Goal: Transaction & Acquisition: Download file/media

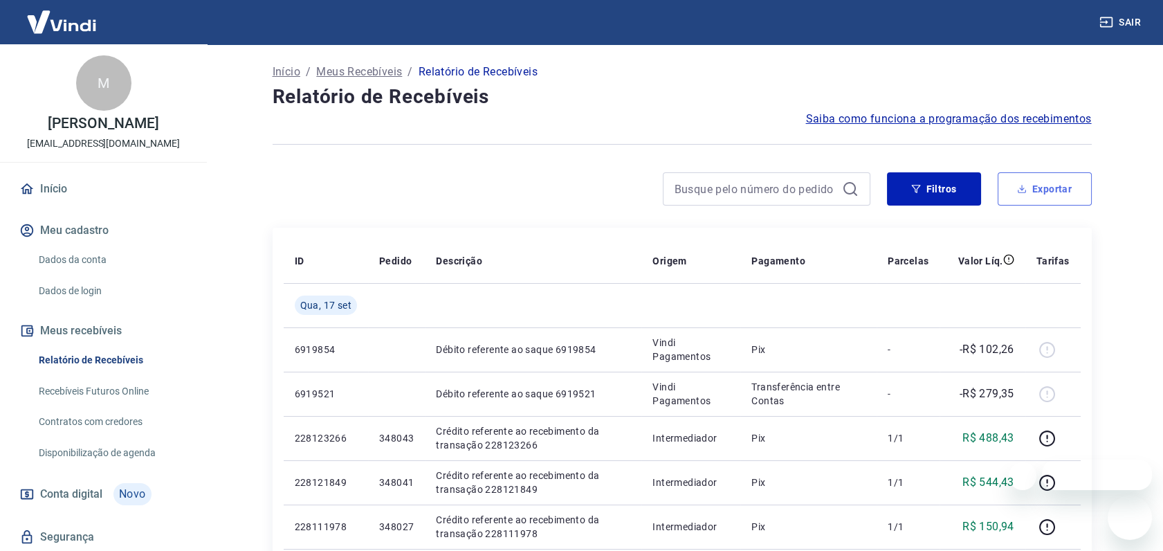
click at [1041, 181] on button "Exportar" at bounding box center [1045, 188] width 94 height 33
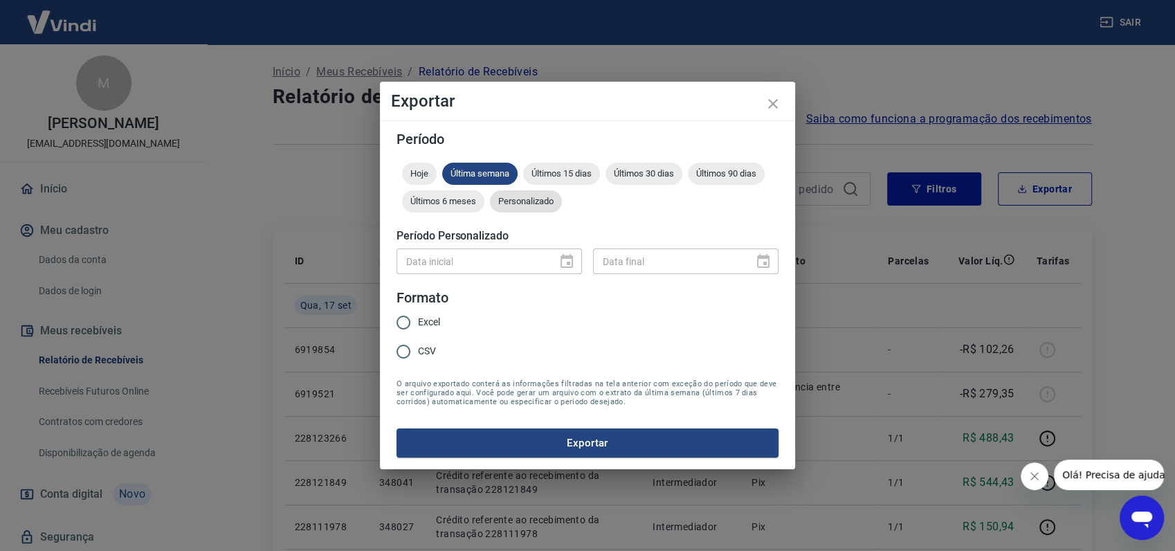
click at [500, 196] on span "Personalizado" at bounding box center [526, 201] width 72 height 10
click at [569, 267] on icon "Choose date" at bounding box center [566, 261] width 17 height 17
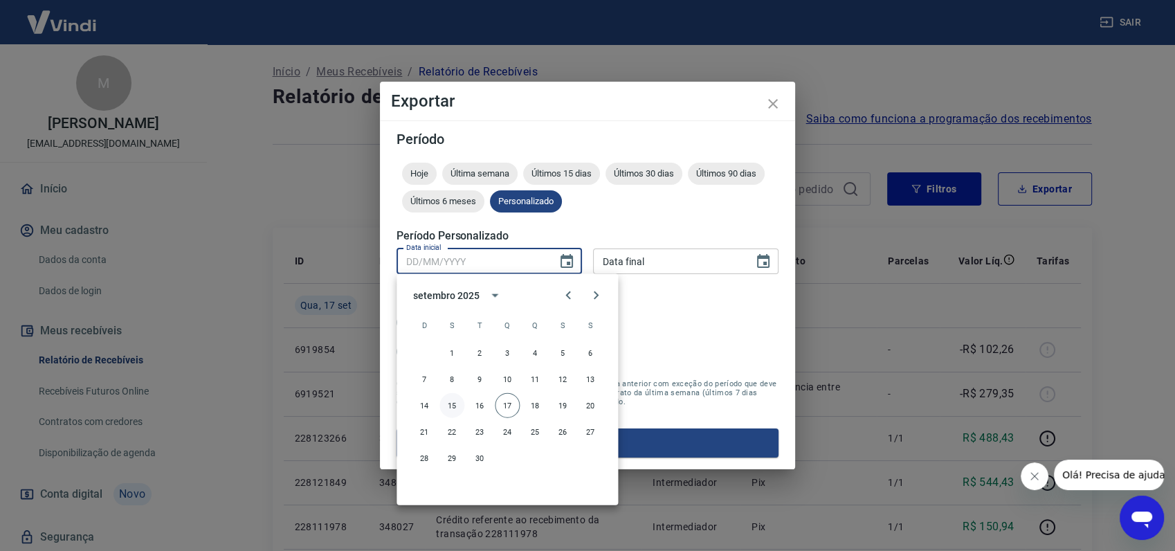
click at [450, 407] on button "15" at bounding box center [451, 405] width 25 height 25
type input "[DATE]"
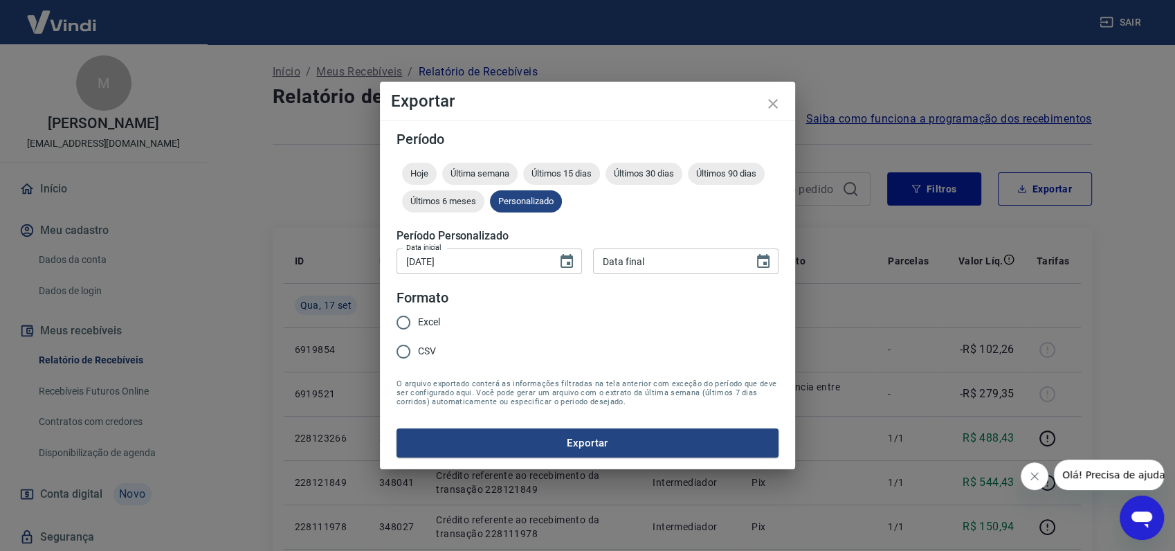
click at [746, 263] on div "Data final" at bounding box center [685, 261] width 185 height 26
type input "DD/MM/YYYY"
click at [758, 263] on icon "Choose date" at bounding box center [763, 261] width 12 height 14
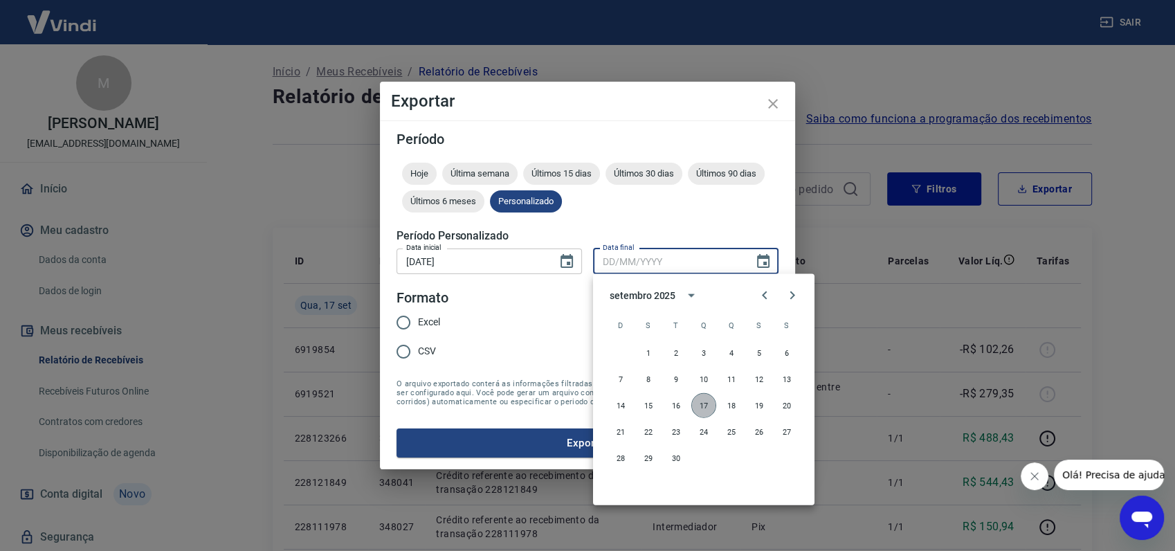
click at [697, 405] on button "17" at bounding box center [703, 405] width 25 height 25
type input "[DATE]"
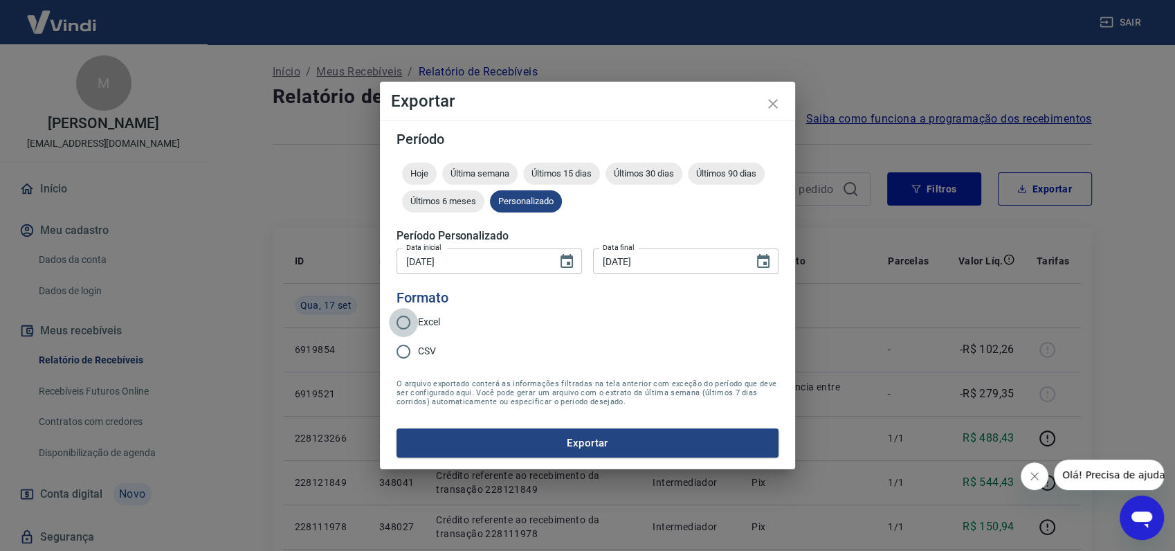
click at [404, 318] on input "Excel" at bounding box center [403, 322] width 29 height 29
radio input "true"
click at [616, 448] on button "Exportar" at bounding box center [587, 442] width 382 height 29
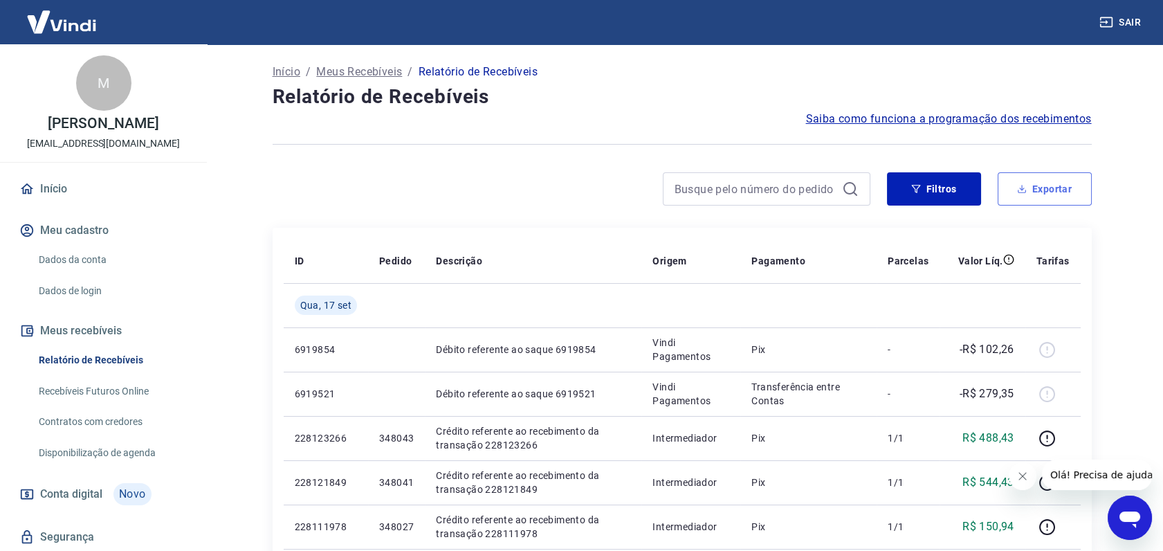
click at [1048, 177] on button "Exportar" at bounding box center [1045, 188] width 94 height 33
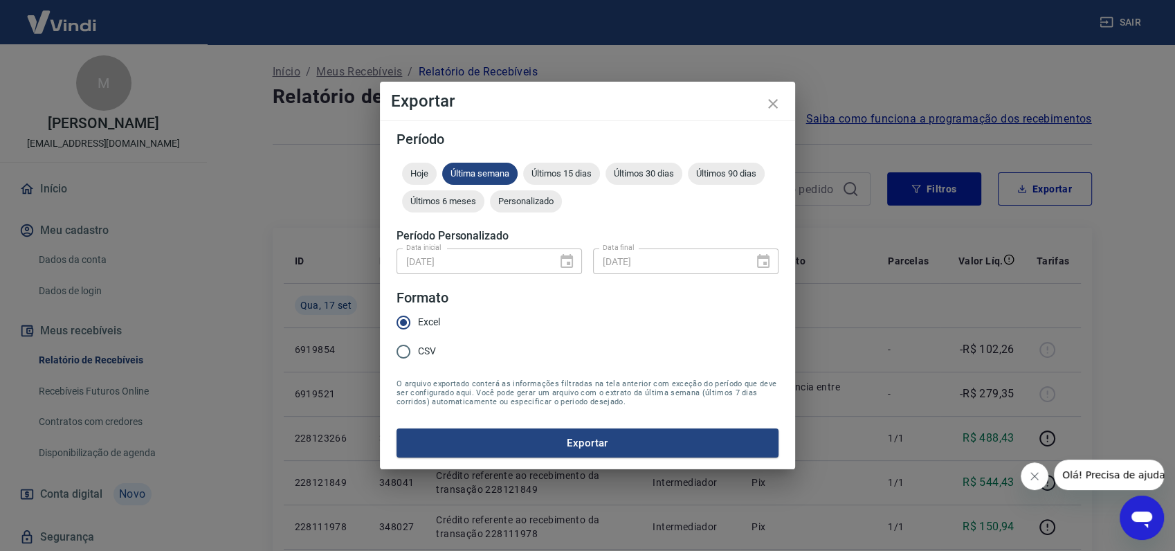
click at [580, 266] on div "[DATE] Data inicial" at bounding box center [488, 261] width 185 height 26
click at [504, 197] on span "Personalizado" at bounding box center [526, 201] width 72 height 10
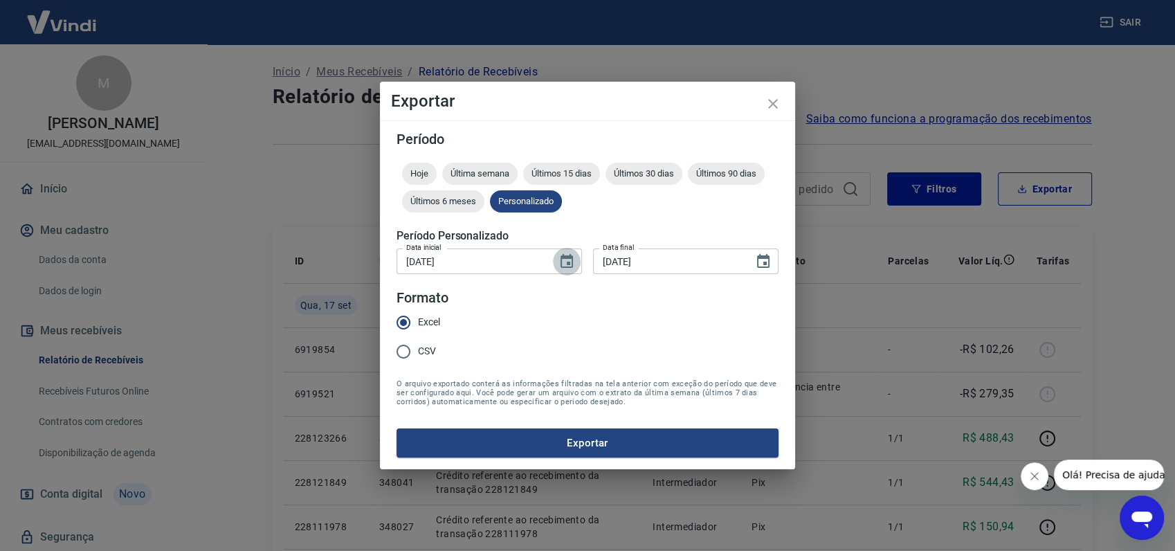
click at [559, 259] on icon "Choose date, selected date is 15 de set de 2025" at bounding box center [566, 261] width 17 height 17
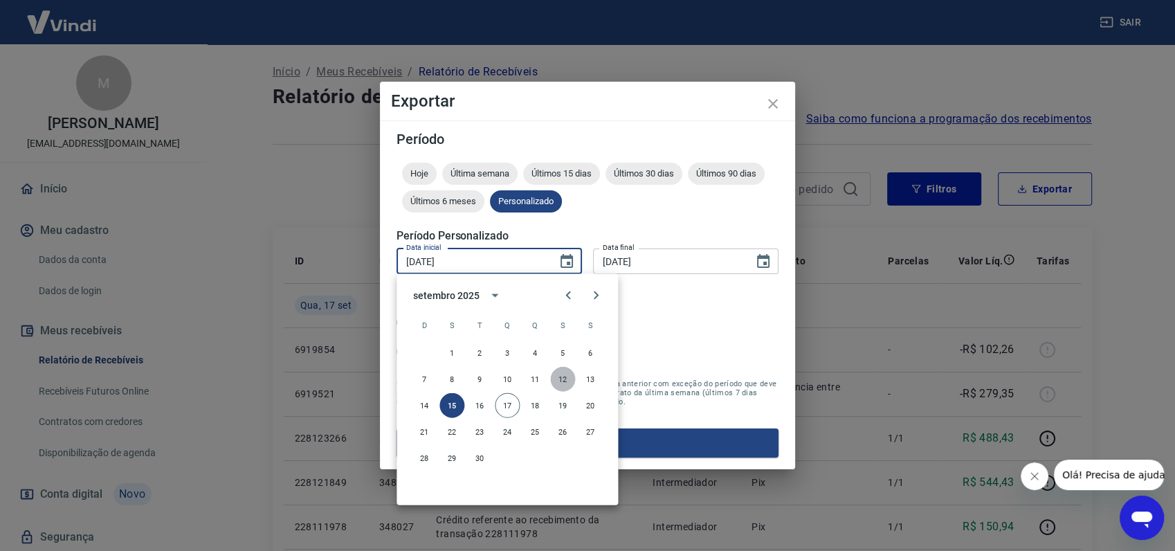
click at [569, 381] on button "12" at bounding box center [562, 379] width 25 height 25
type input "[DATE]"
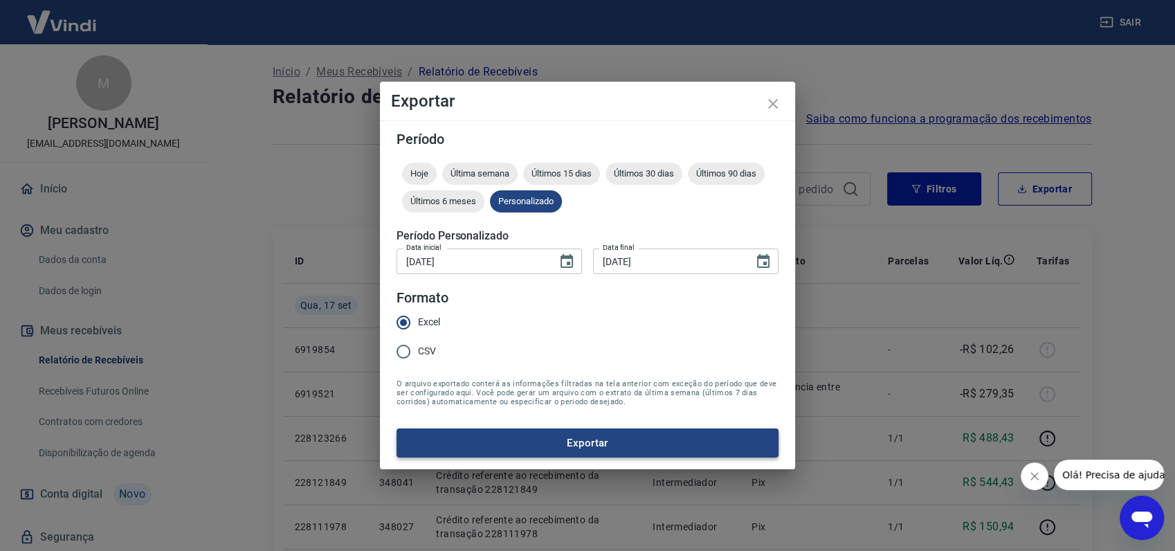
click at [589, 453] on button "Exportar" at bounding box center [587, 442] width 382 height 29
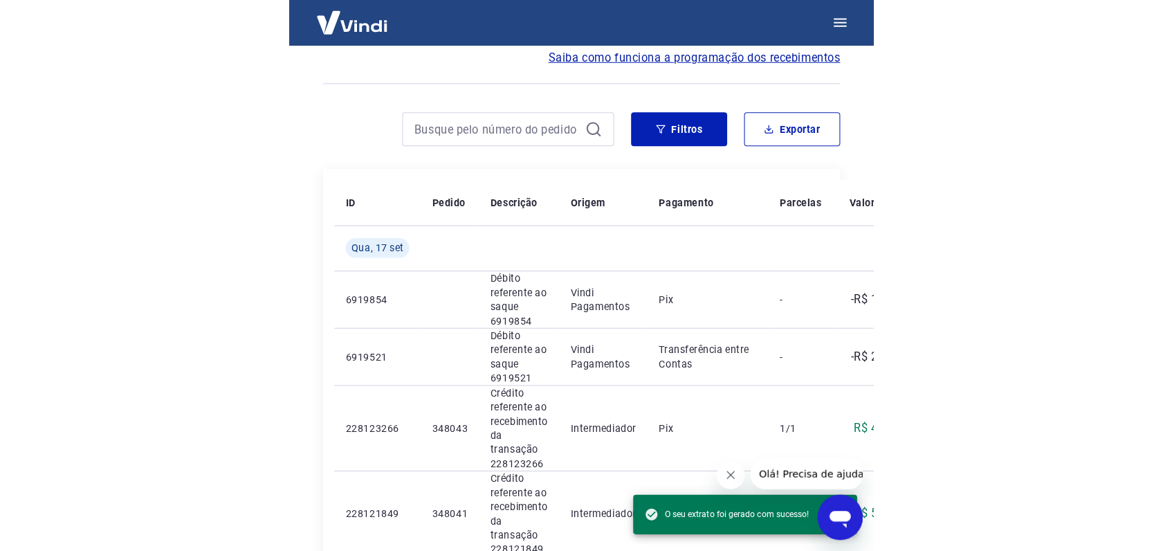
scroll to position [77, 0]
